Goal: Transaction & Acquisition: Subscribe to service/newsletter

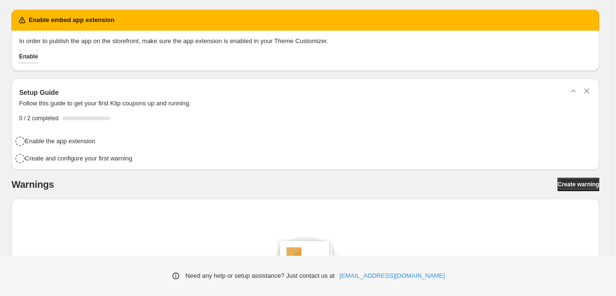
click at [38, 57] on span "Enable" at bounding box center [28, 57] width 19 height 8
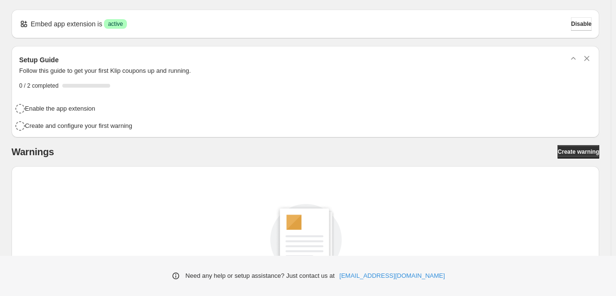
click at [586, 155] on span "Create warning" at bounding box center [579, 152] width 42 height 8
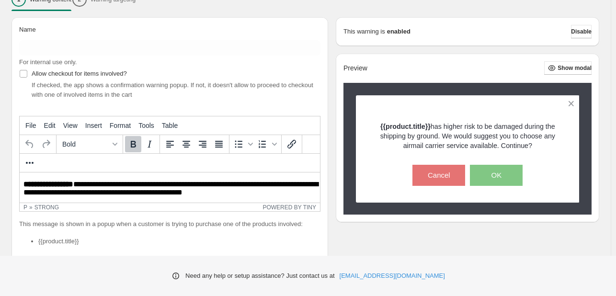
scroll to position [132, 0]
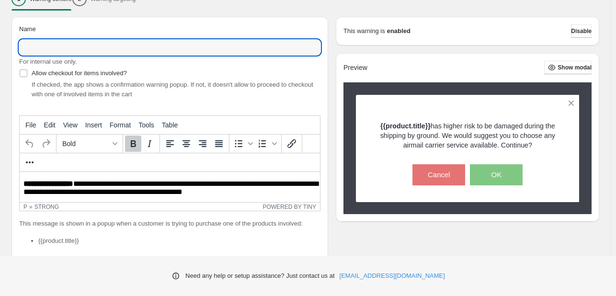
click at [146, 51] on input "Name" at bounding box center [169, 47] width 301 height 15
type input "**********"
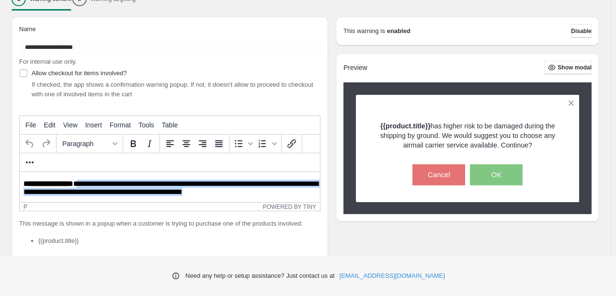
drag, startPoint x: 243, startPoint y: 192, endPoint x: 80, endPoint y: 185, distance: 163.5
click at [80, 185] on p "**********" at bounding box center [172, 189] width 298 height 18
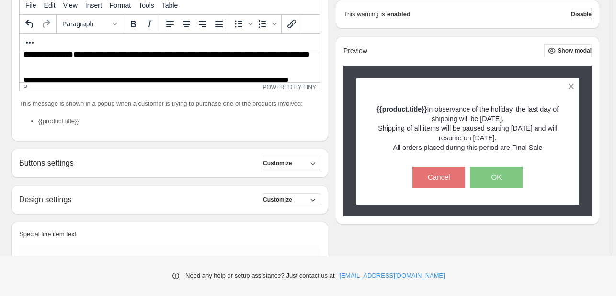
scroll to position [249, 0]
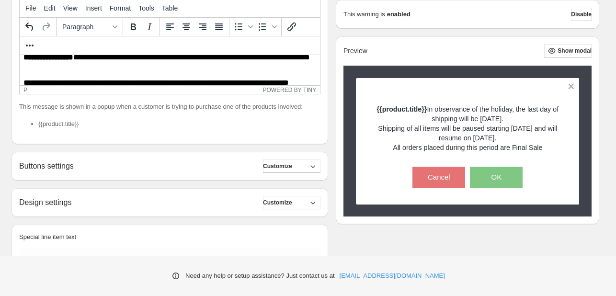
click at [316, 169] on icon "button" at bounding box center [313, 166] width 10 height 10
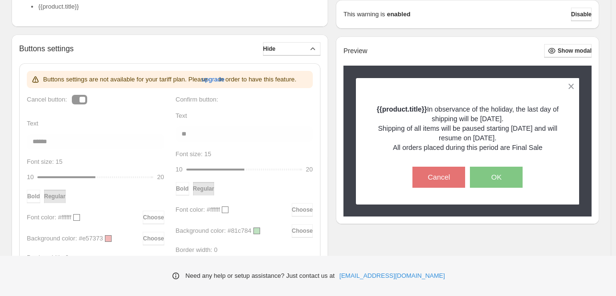
scroll to position [367, 0]
click at [209, 135] on div "Buttons settings are not available for your tariff plan. Please upgrade in orde…" at bounding box center [170, 200] width 286 height 261
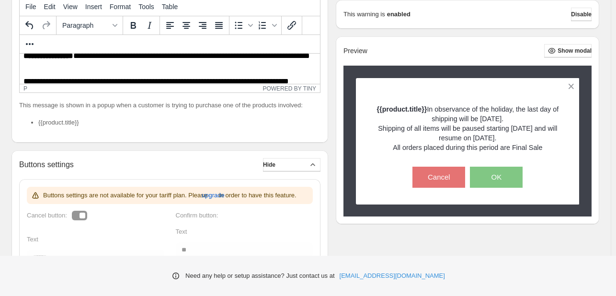
scroll to position [250, 0]
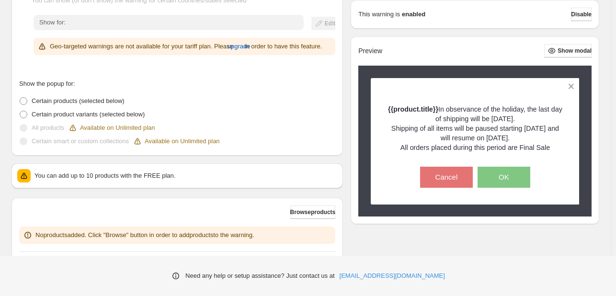
scroll to position [212, 0]
click at [30, 129] on label "All products Available on Unlimited plan" at bounding box center [87, 128] width 136 height 13
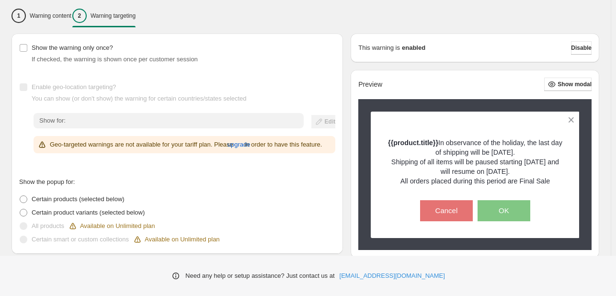
scroll to position [119, 0]
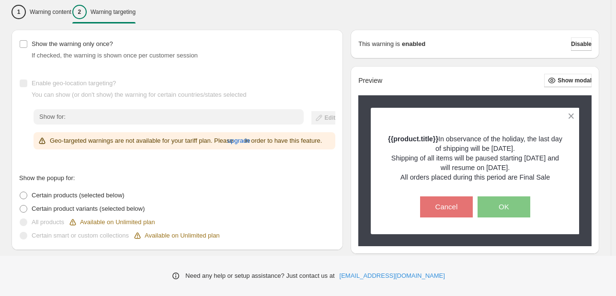
click at [240, 144] on span "upgrade" at bounding box center [239, 141] width 23 height 10
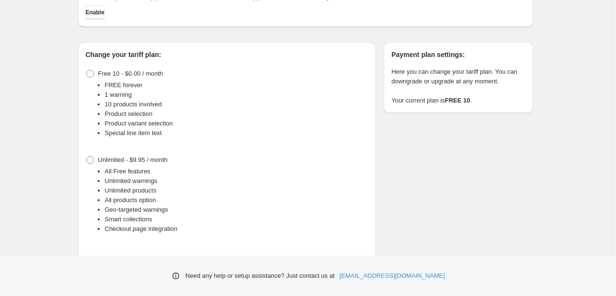
scroll to position [75, 0]
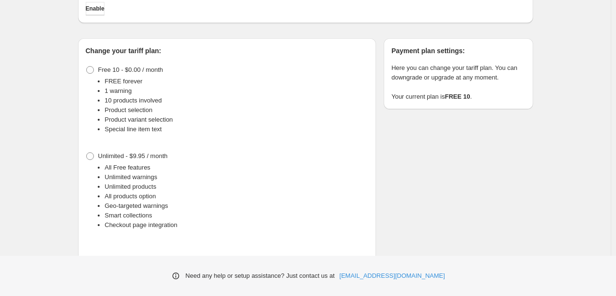
click at [164, 155] on span "Unlimited - $9.95 / month" at bounding box center [132, 155] width 69 height 7
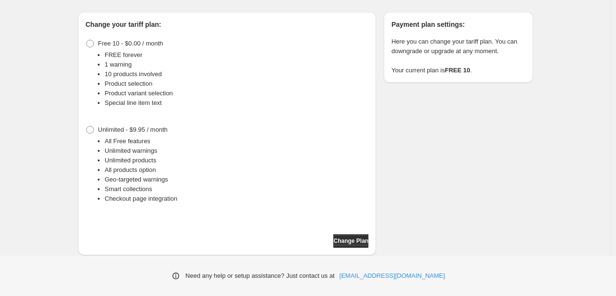
click at [345, 249] on div "Change your tariff plan: Free 10 - $0.00 / month FREE forever 1 warning 10 prod…" at bounding box center [227, 133] width 299 height 243
click at [352, 242] on span "Change Plan" at bounding box center [350, 241] width 35 height 8
